Goal: Entertainment & Leisure: Consume media (video, audio)

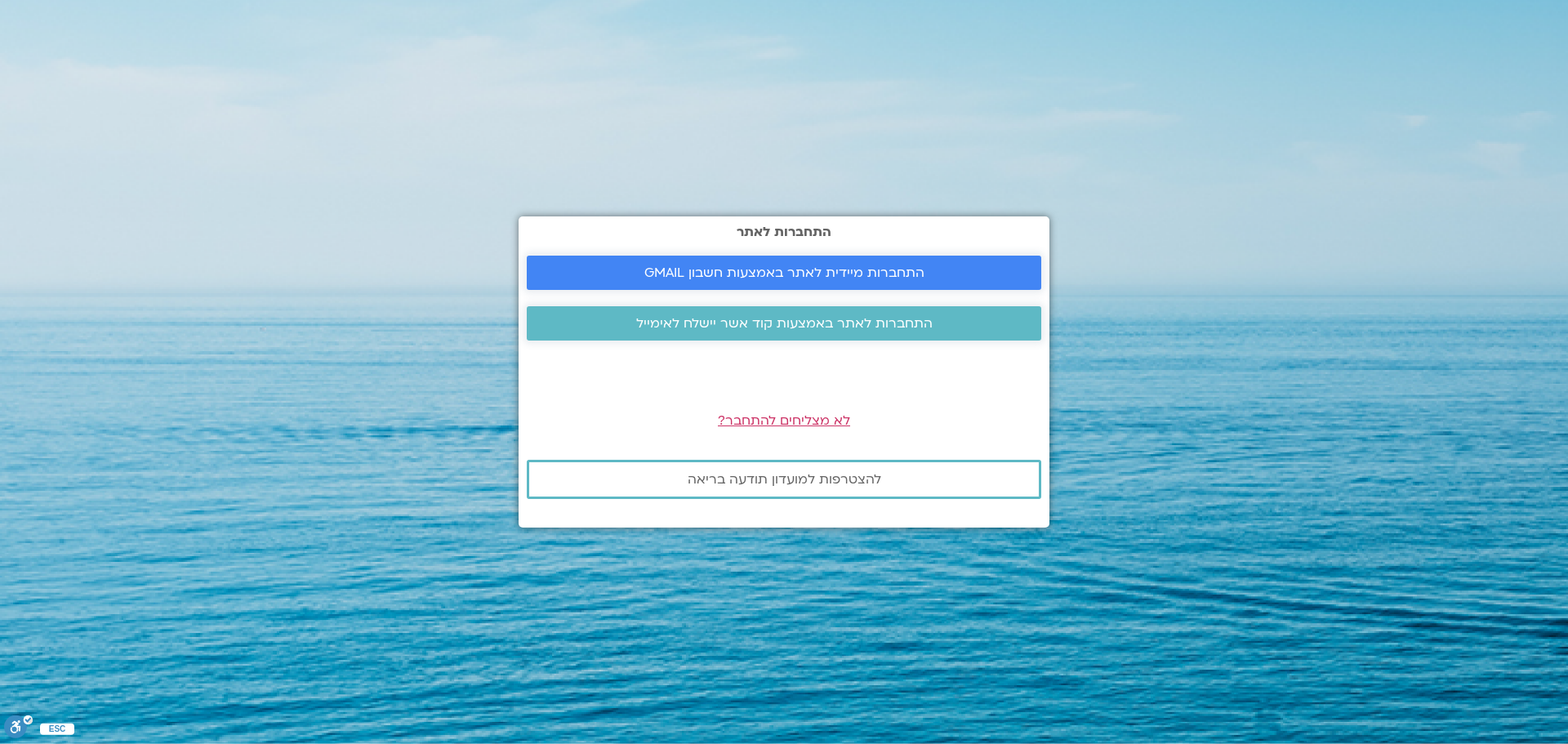
click at [695, 262] on link "התחברות מיידית לאתר באמצעות חשבון GMAIL" at bounding box center [783, 273] width 514 height 34
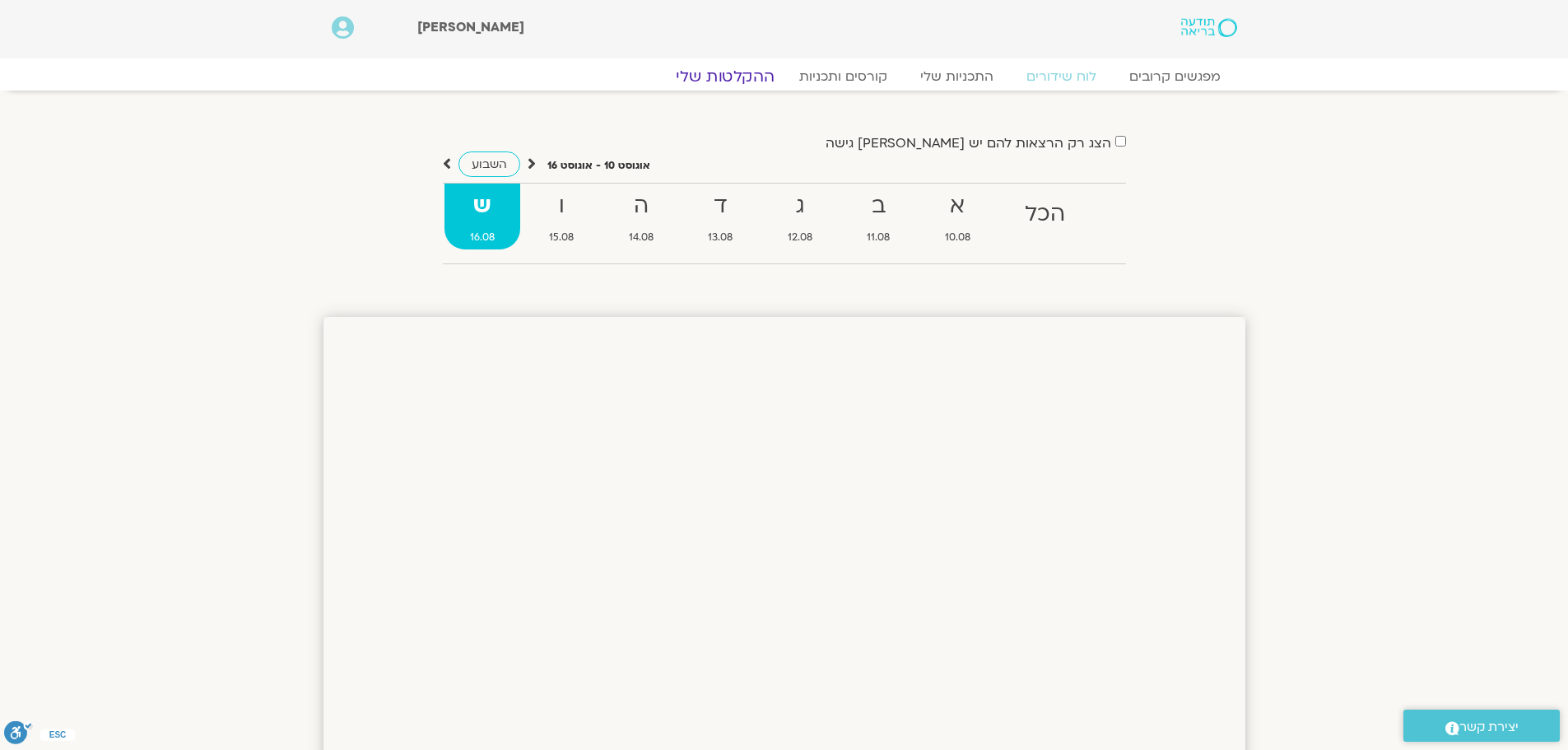
click at [721, 72] on link "ההקלטות שלי" at bounding box center [724, 76] width 138 height 20
click at [720, 85] on link "ההקלטות שלי" at bounding box center [724, 76] width 138 height 20
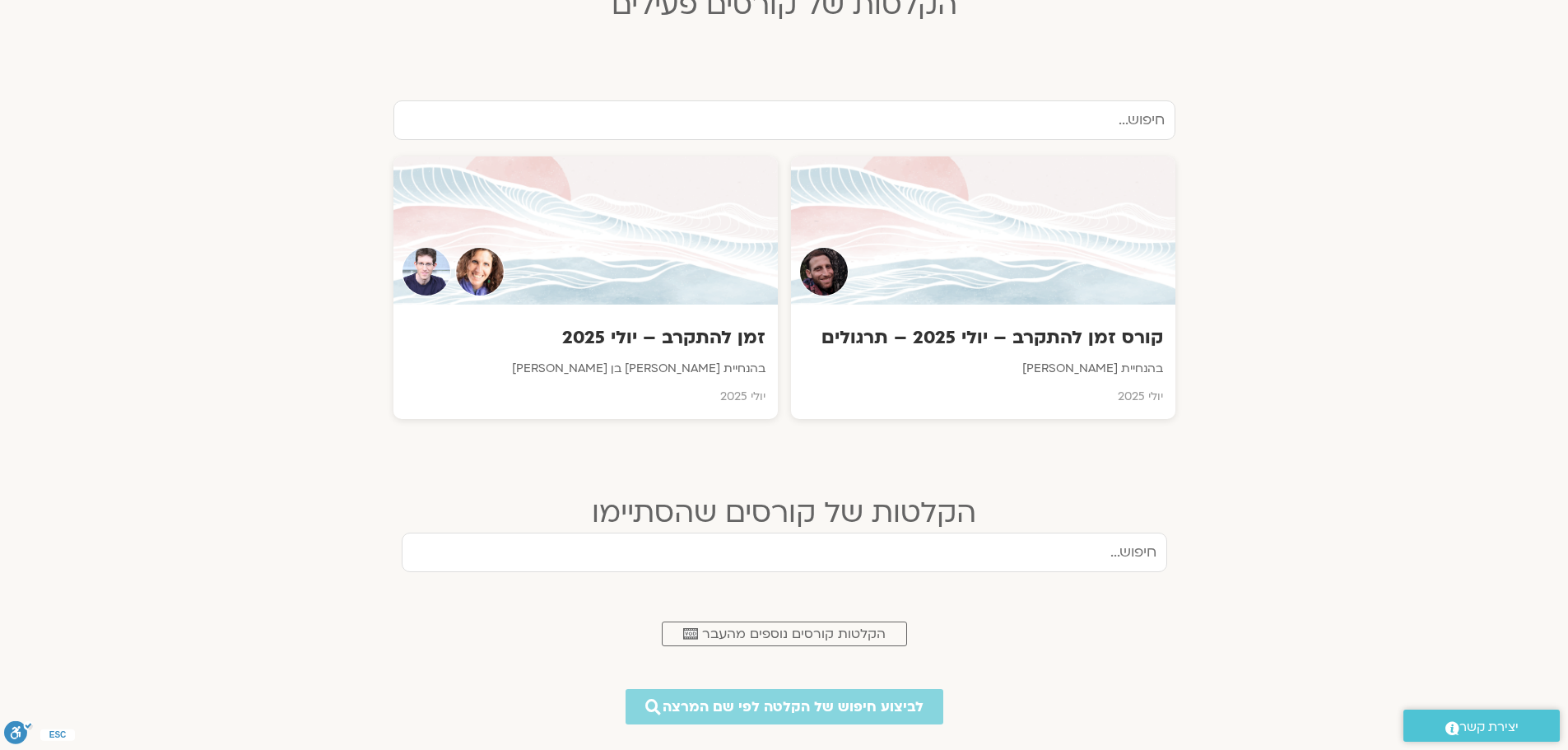
scroll to position [494, 0]
click at [699, 345] on h3 "זמן להתקרב – יולי 2025" at bounding box center [585, 338] width 363 height 26
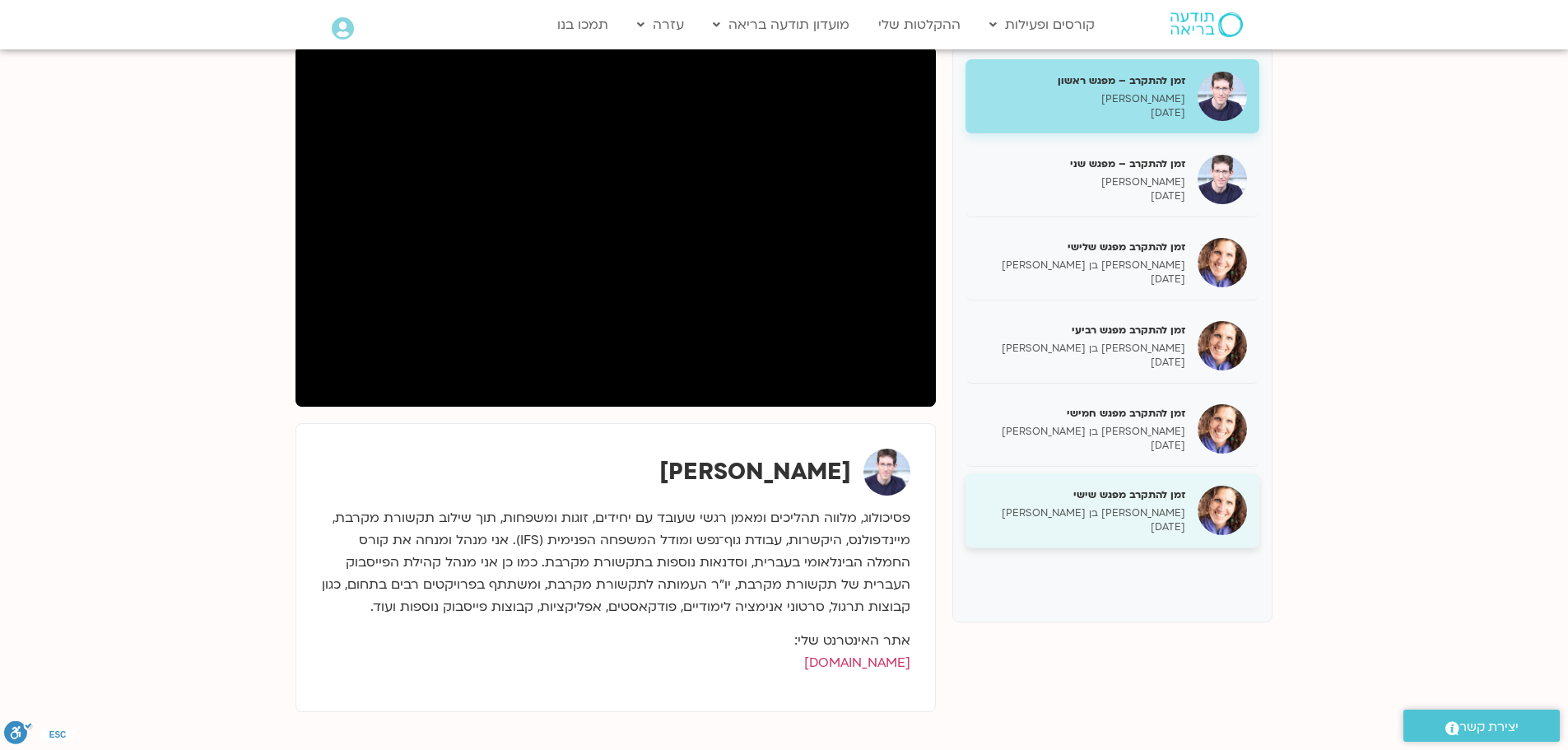
scroll to position [219, 0]
